Goal: Task Accomplishment & Management: Complete application form

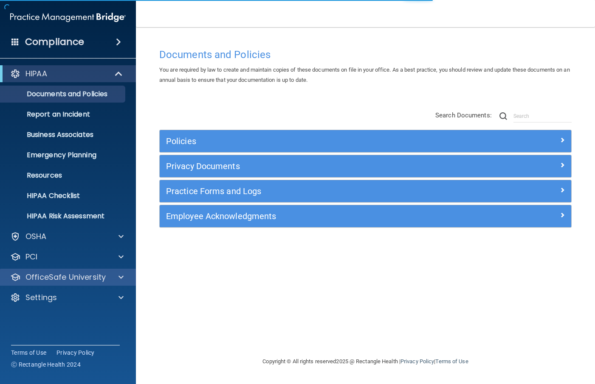
click at [65, 283] on div "OfficeSafe University" at bounding box center [68, 277] width 136 height 17
click at [123, 280] on span at bounding box center [120, 277] width 5 height 10
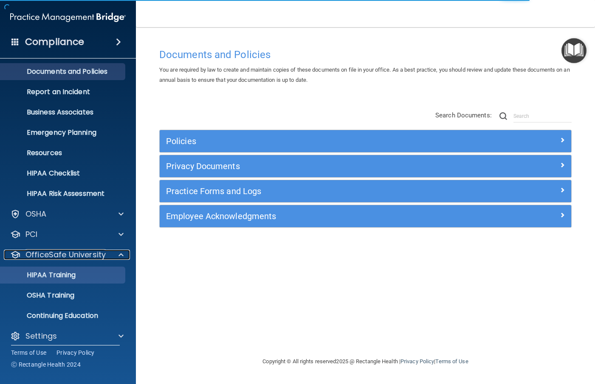
scroll to position [29, 0]
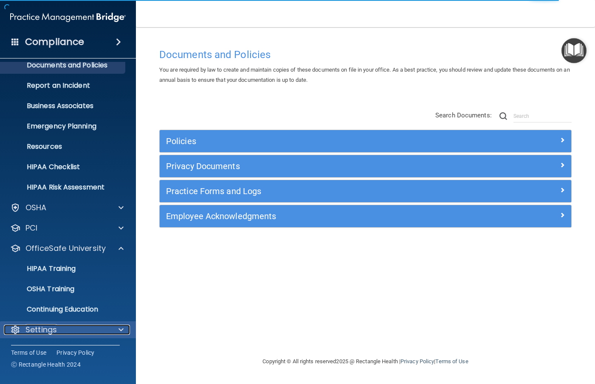
click at [119, 331] on span at bounding box center [120, 330] width 5 height 10
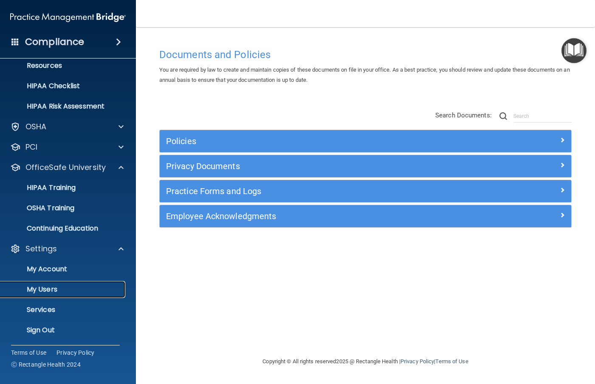
click at [68, 289] on p "My Users" at bounding box center [64, 290] width 116 height 8
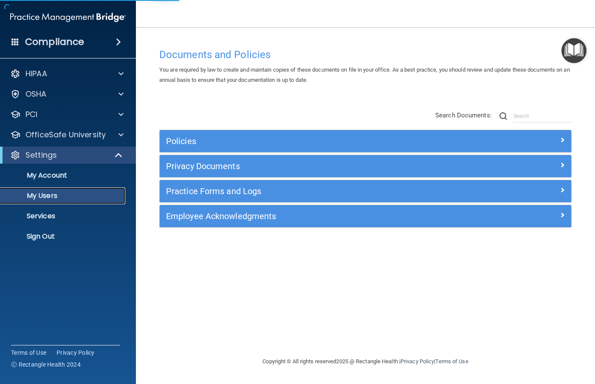
select select "20"
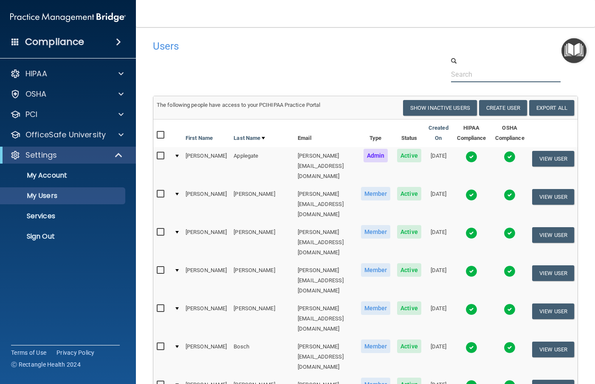
click at [493, 75] on input "text" at bounding box center [505, 75] width 109 height 16
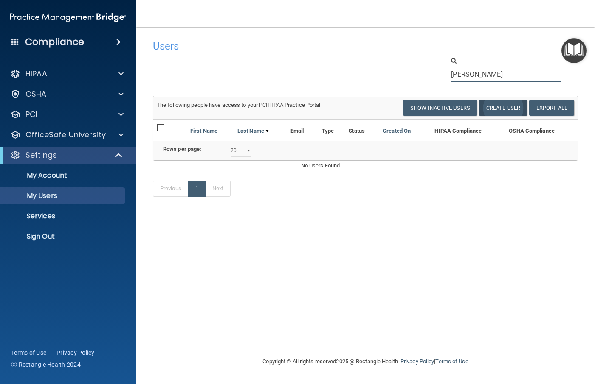
type input "[PERSON_NAME]"
click at [494, 111] on button "Create User" at bounding box center [503, 108] width 48 height 16
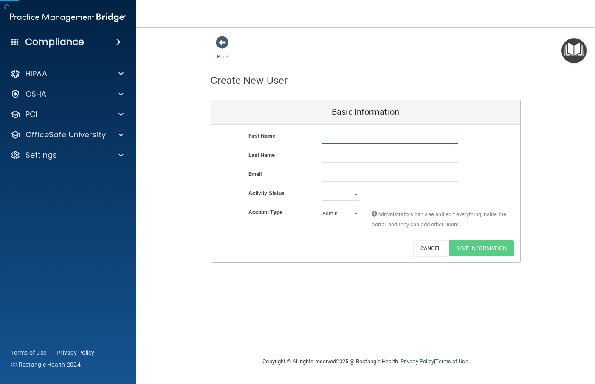
click at [334, 137] on input "text" at bounding box center [389, 137] width 135 height 13
type input "[PERSON_NAME]"
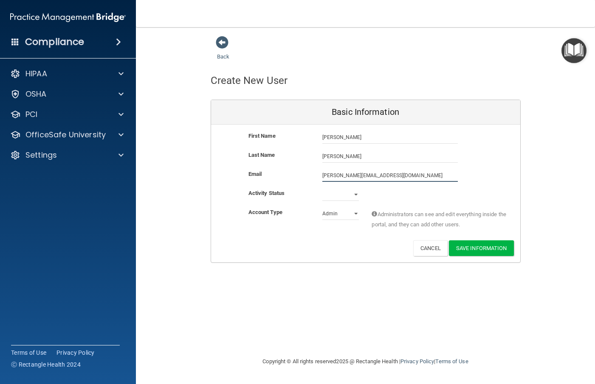
type input "[PERSON_NAME][EMAIL_ADDRESS][DOMAIN_NAME]"
click at [343, 195] on select "Active Inactive" at bounding box center [340, 194] width 36 height 13
select select "active"
click at [322, 188] on select "Active Inactive" at bounding box center [340, 194] width 36 height 13
click at [341, 211] on select "Admin Member" at bounding box center [340, 214] width 36 height 13
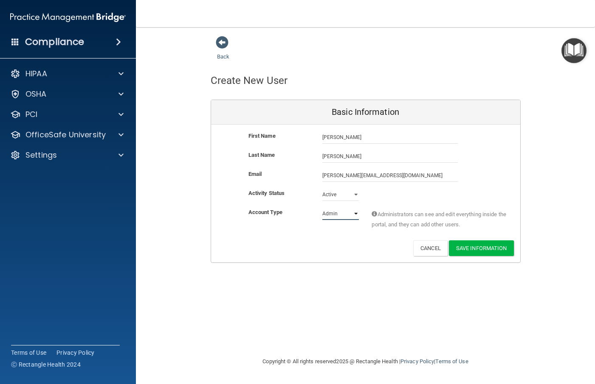
select select "practice_member"
click at [322, 208] on select "Admin Member" at bounding box center [340, 214] width 36 height 13
click at [470, 250] on button "Save Information" at bounding box center [481, 249] width 65 height 16
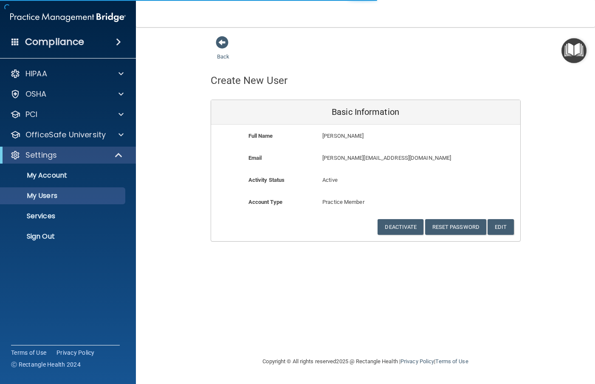
select select "20"
